Goal: Task Accomplishment & Management: Manage account settings

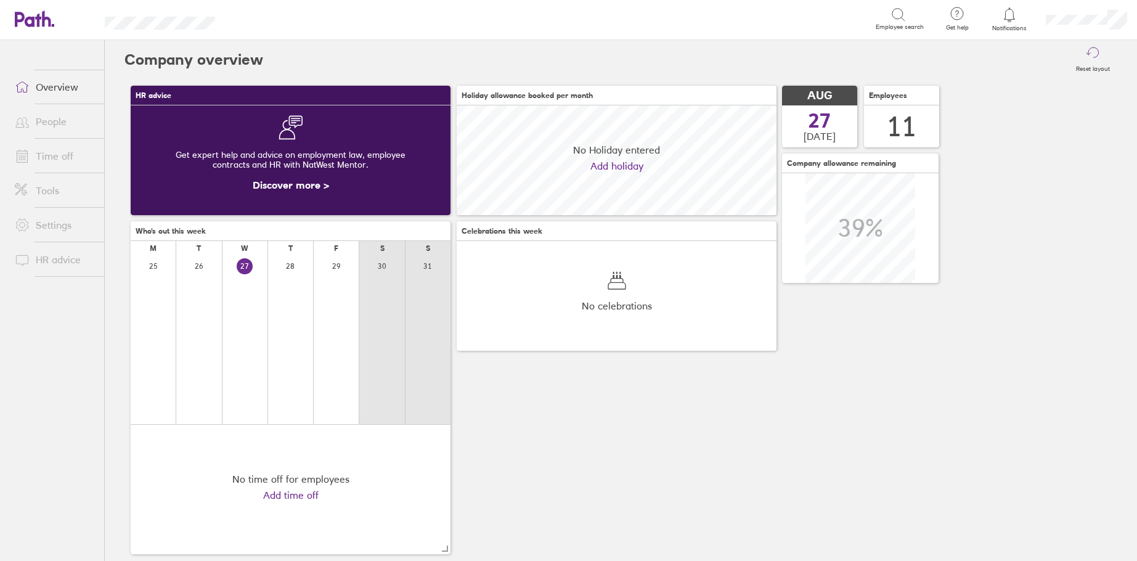
scroll to position [110, 320]
click at [1016, 12] on div at bounding box center [1009, 14] width 40 height 17
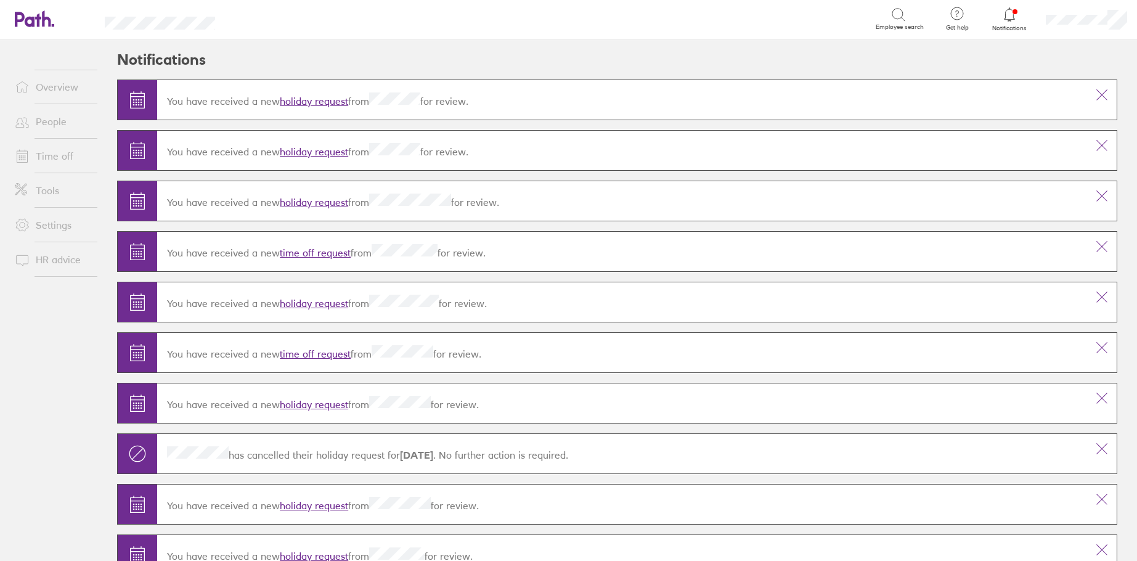
click at [325, 99] on link "holiday request" at bounding box center [314, 101] width 68 height 12
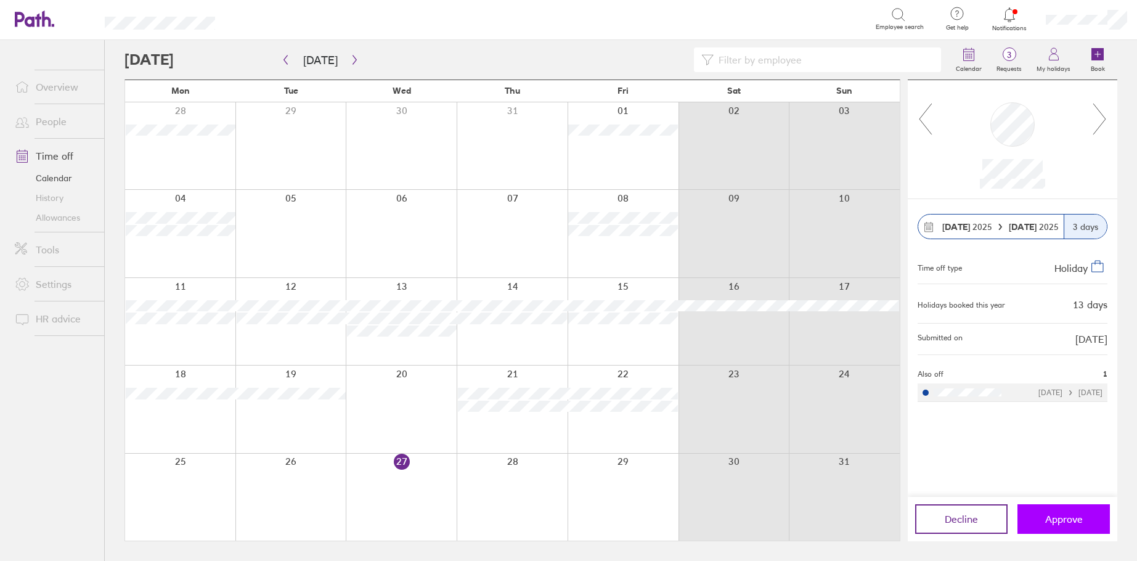
click at [1059, 516] on span "Approve" at bounding box center [1064, 518] width 38 height 11
click at [1066, 519] on span "Approve" at bounding box center [1064, 518] width 38 height 11
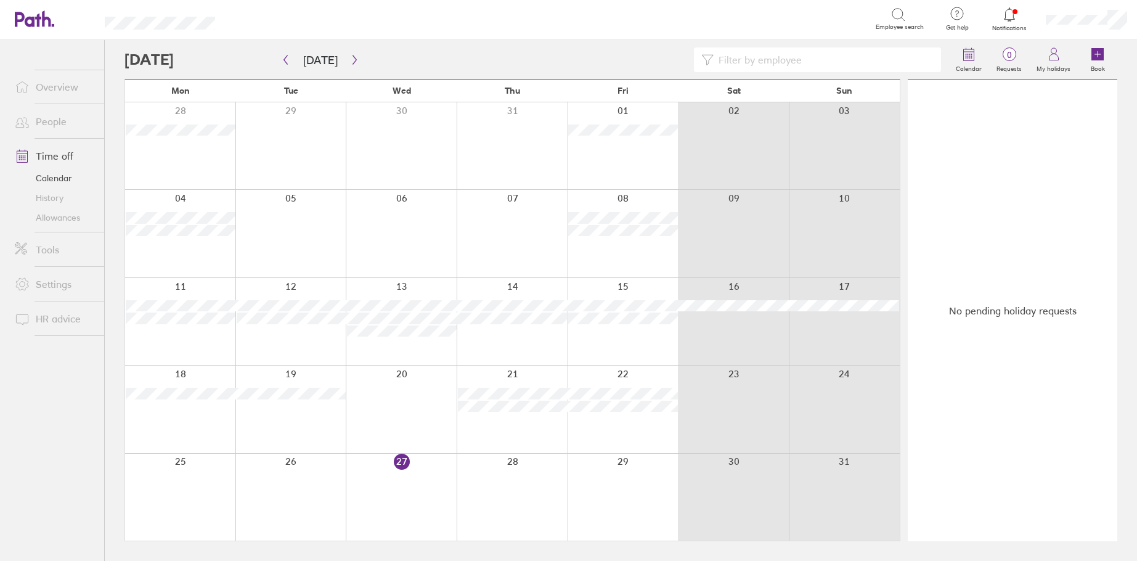
click at [54, 89] on link "Overview" at bounding box center [54, 87] width 99 height 25
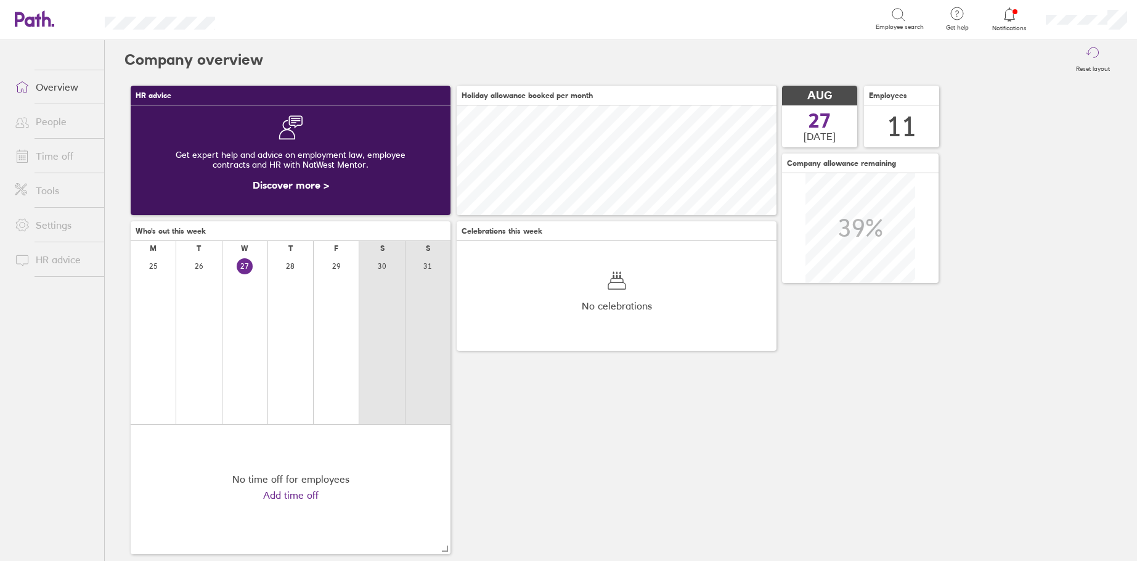
scroll to position [110, 320]
click at [59, 157] on link "Time off" at bounding box center [54, 156] width 99 height 25
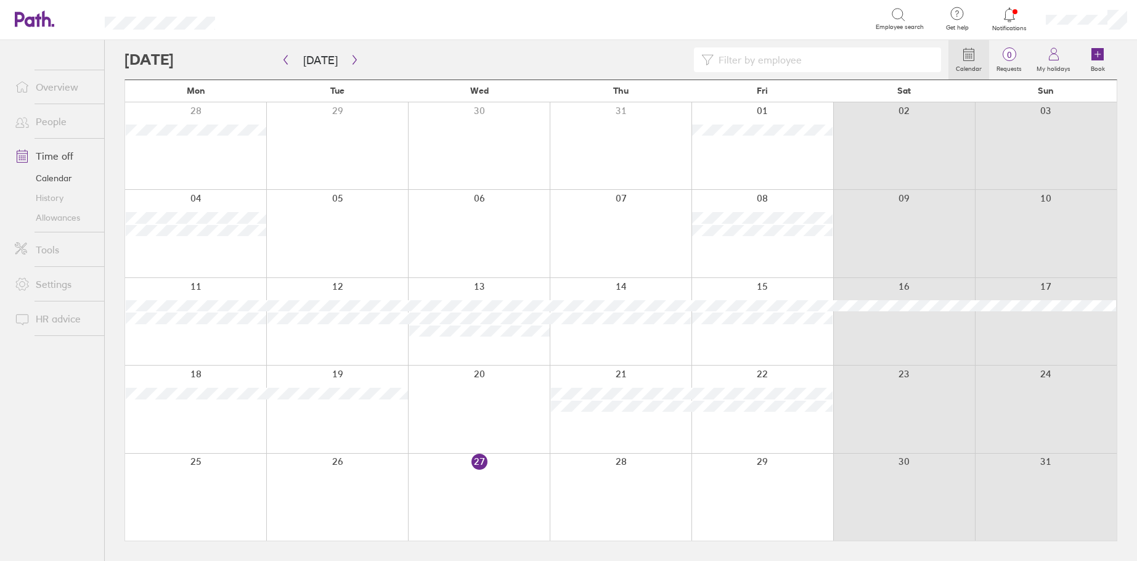
click at [47, 93] on link "Overview" at bounding box center [54, 87] width 99 height 25
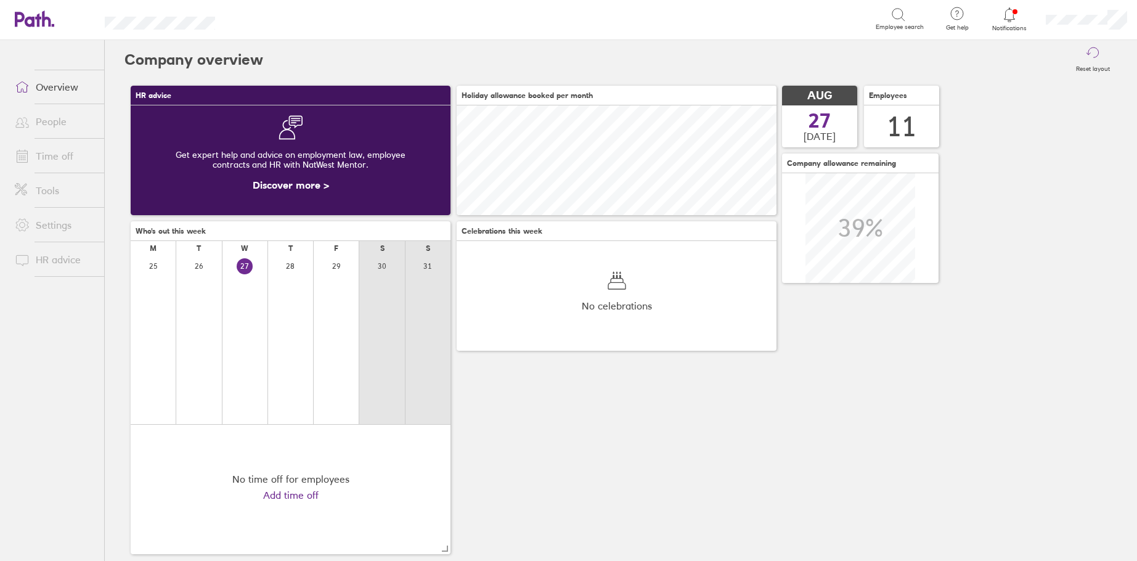
scroll to position [110, 320]
